Goal: Task Accomplishment & Management: Use online tool/utility

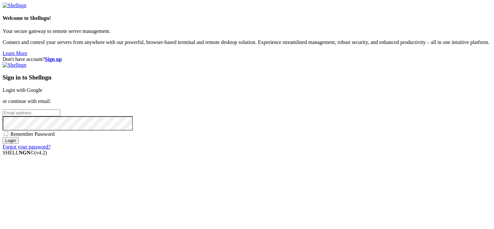
type input "root"
click at [42, 87] on link "Login with Google" at bounding box center [23, 90] width 40 height 6
click at [358, 156] on div "SHELL NGN © (v 4.2 )" at bounding box center [247, 153] width 489 height 6
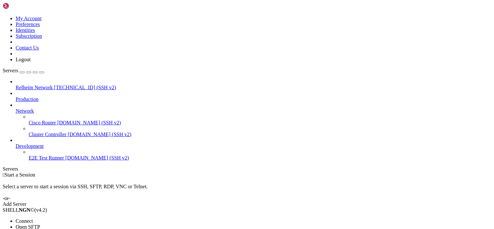
click at [33, 218] on span "Connect" at bounding box center [24, 221] width 17 height 6
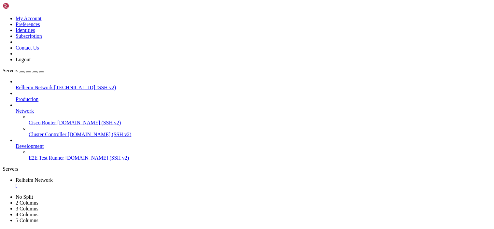
scroll to position [5, 0]
drag, startPoint x: 64, startPoint y: 476, endPoint x: 4, endPoint y: 448, distance: 65.7
drag, startPoint x: 54, startPoint y: 481, endPoint x: 35, endPoint y: 463, distance: 25.6
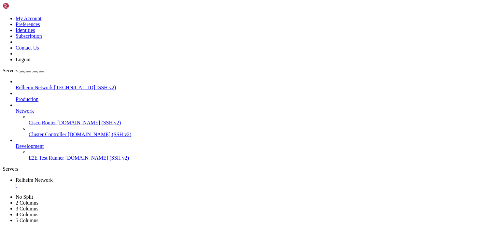
drag, startPoint x: 61, startPoint y: 476, endPoint x: 20, endPoint y: 450, distance: 48.6
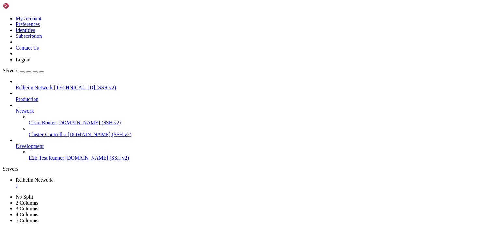
drag, startPoint x: 83, startPoint y: 474, endPoint x: 6, endPoint y: 424, distance: 92.5
drag, startPoint x: 61, startPoint y: 479, endPoint x: 49, endPoint y: 470, distance: 14.9
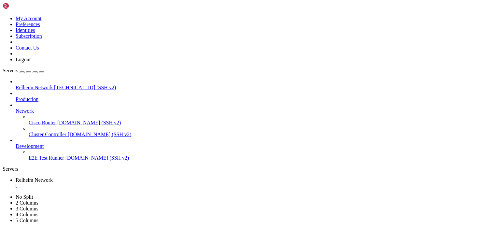
drag, startPoint x: 58, startPoint y: 476, endPoint x: 5, endPoint y: 448, distance: 59.3
drag, startPoint x: 144, startPoint y: 513, endPoint x: 43, endPoint y: 473, distance: 109.3
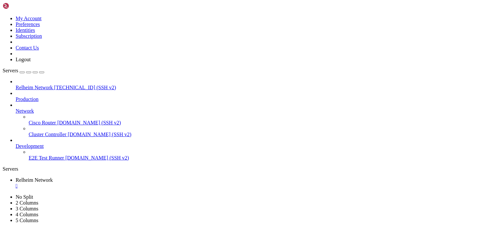
drag, startPoint x: 53, startPoint y: 476, endPoint x: 7, endPoint y: 444, distance: 56.5
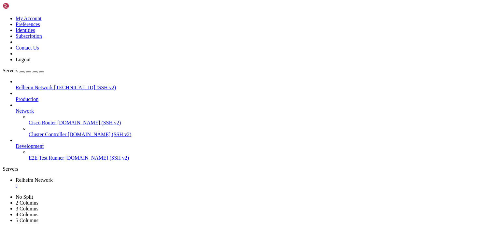
drag, startPoint x: 83, startPoint y: 467, endPoint x: 46, endPoint y: 437, distance: 48.4
drag, startPoint x: 100, startPoint y: 481, endPoint x: 81, endPoint y: 483, distance: 18.7
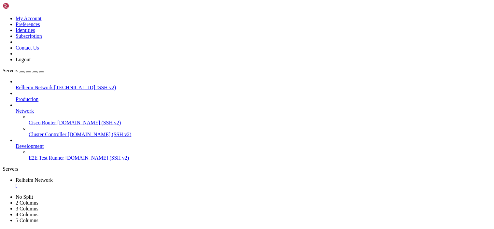
drag, startPoint x: 161, startPoint y: 221, endPoint x: 57, endPoint y: 187, distance: 108.6
drag, startPoint x: 59, startPoint y: 480, endPoint x: 49, endPoint y: 466, distance: 17.1
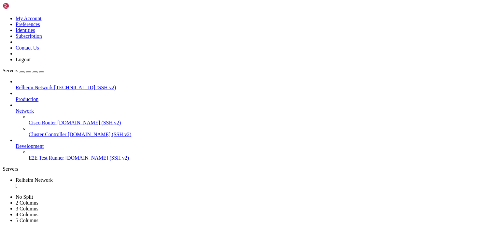
drag, startPoint x: 57, startPoint y: 477, endPoint x: 6, endPoint y: 416, distance: 80.1
drag, startPoint x: 71, startPoint y: 477, endPoint x: 8, endPoint y: 436, distance: 74.9
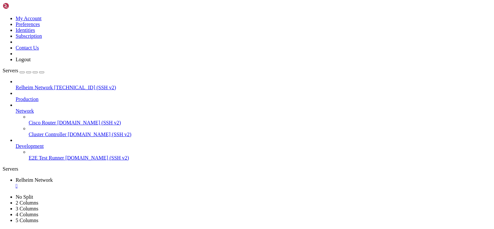
scroll to position [133, 0]
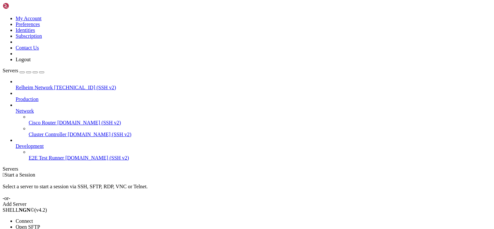
click at [33, 218] on span "Connect" at bounding box center [24, 221] width 17 height 6
